Goal: Task Accomplishment & Management: Use online tool/utility

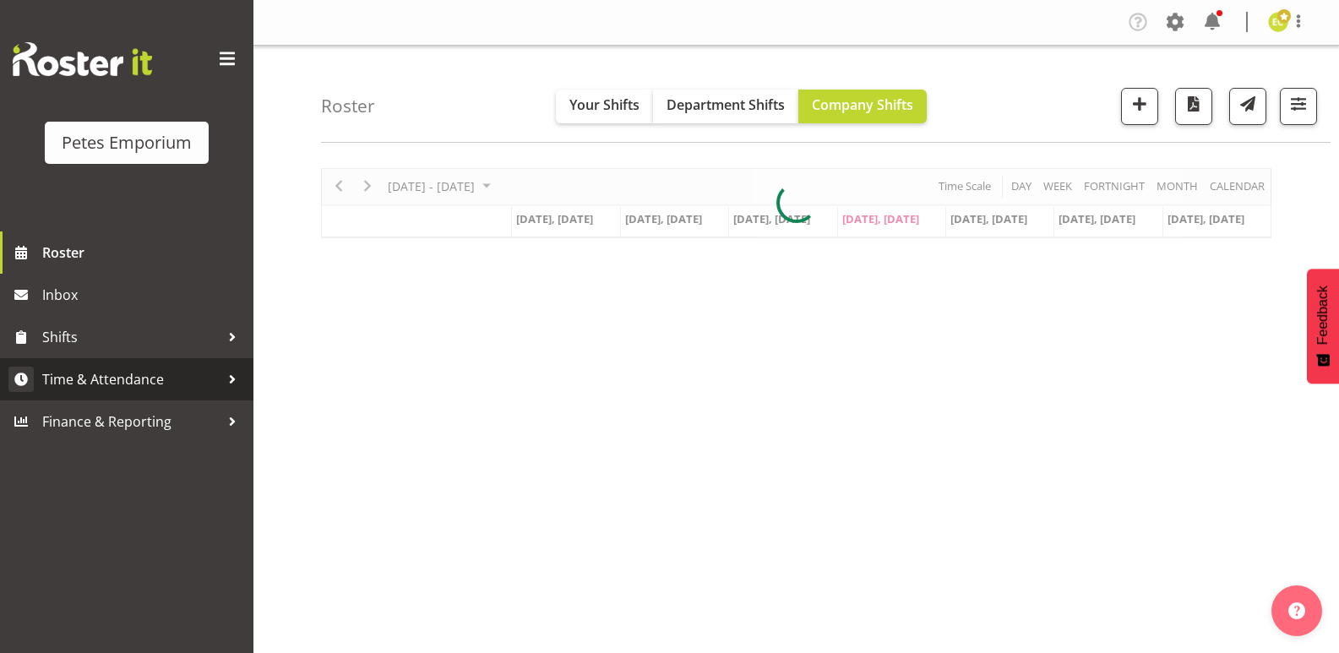
click at [199, 378] on span "Time & Attendance" at bounding box center [130, 379] width 177 height 25
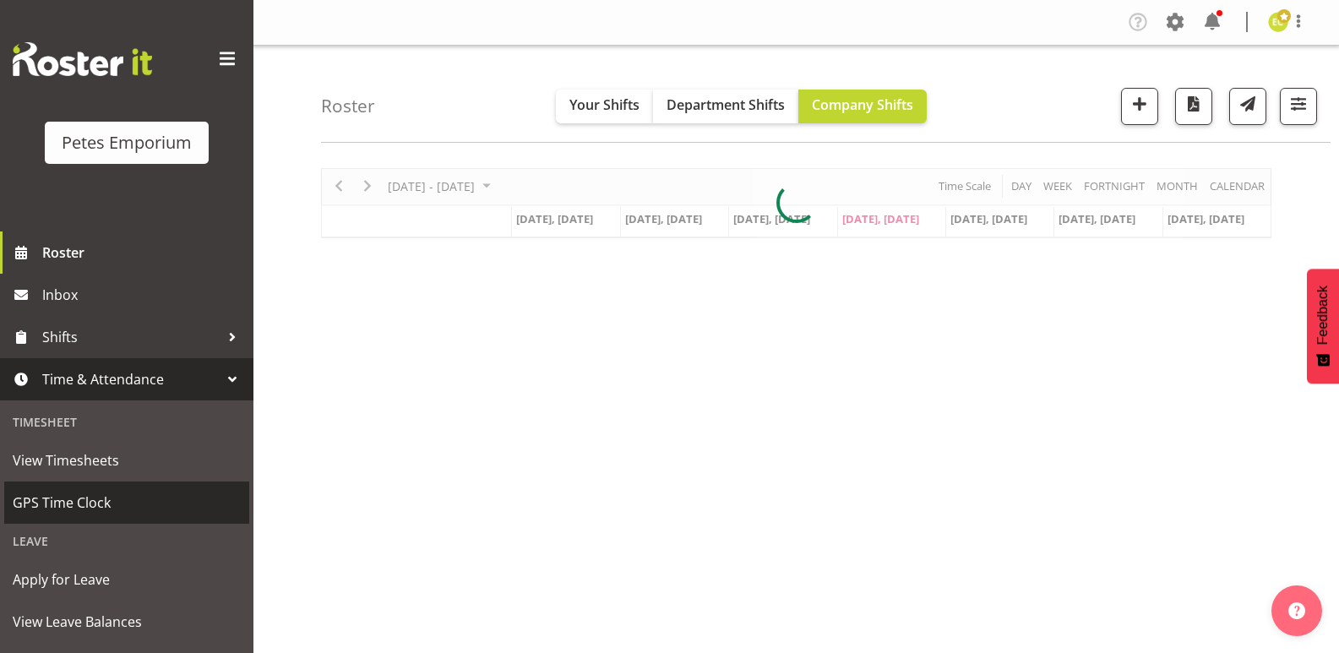
click at [123, 492] on span "GPS Time Clock" at bounding box center [127, 502] width 228 height 25
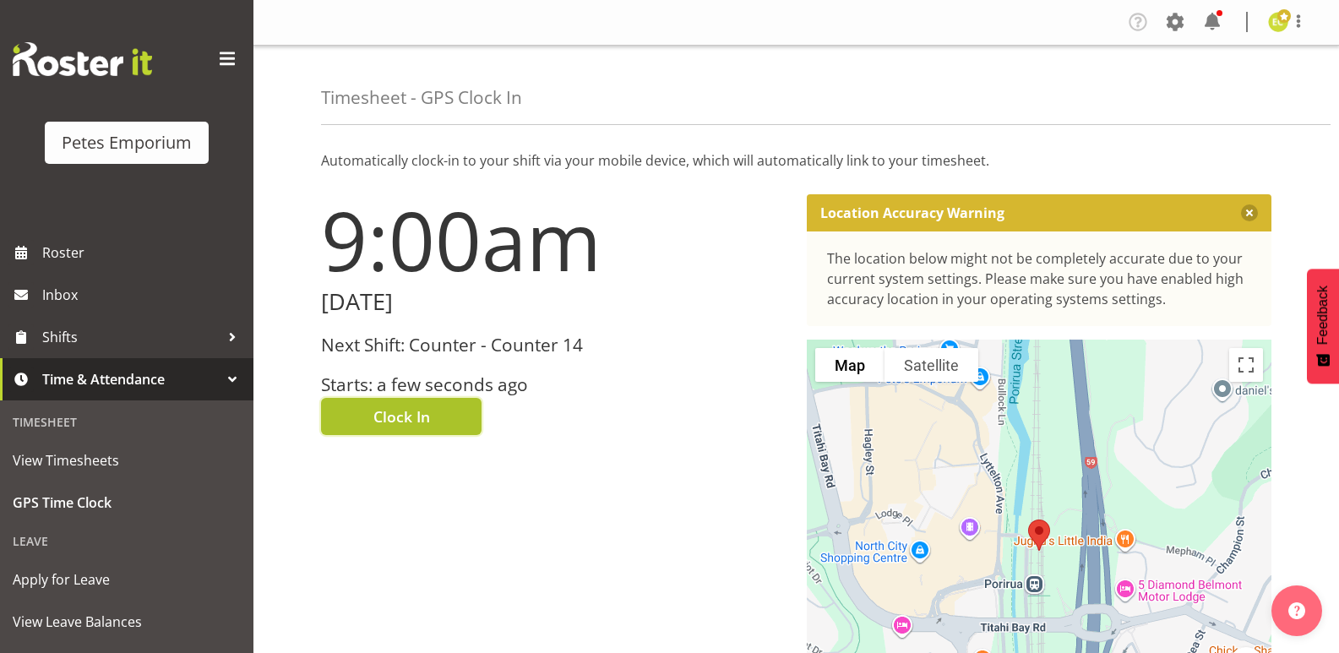
click at [414, 405] on button "Clock In" at bounding box center [401, 416] width 160 height 37
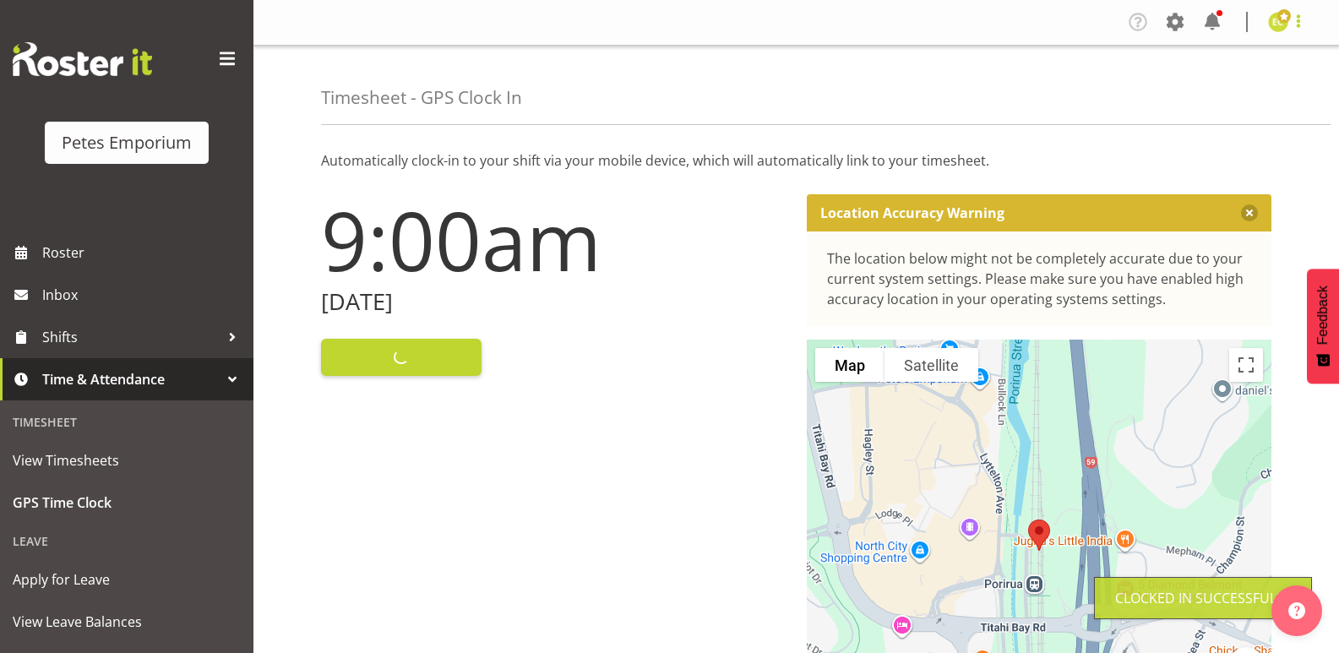
click at [1291, 24] on span at bounding box center [1298, 21] width 20 height 20
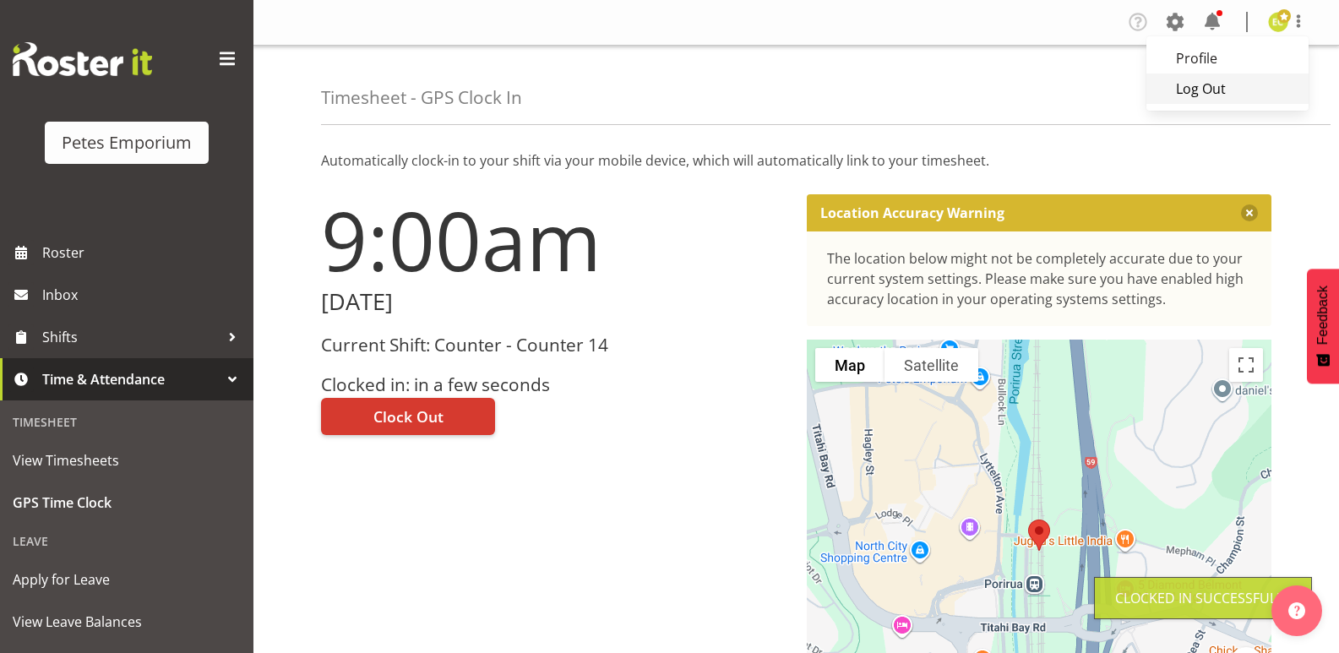
click at [1217, 92] on link "Log Out" at bounding box center [1227, 88] width 162 height 30
